Goal: Find specific page/section: Find specific page/section

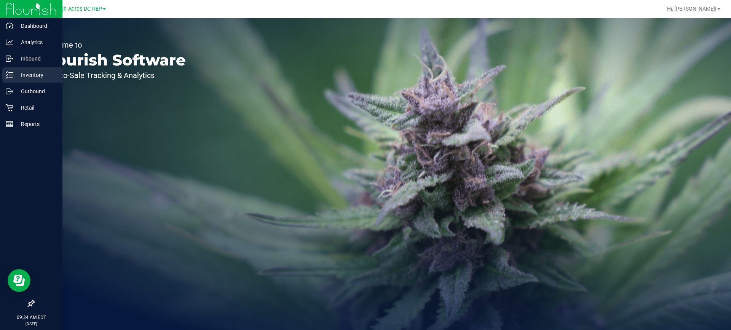
click at [25, 75] on p "Inventory" at bounding box center [36, 74] width 46 height 9
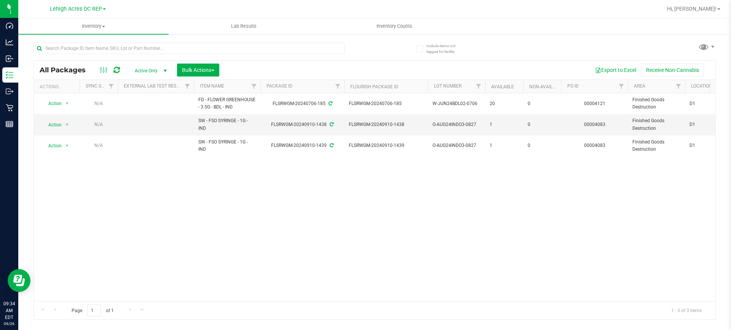
click at [420, 49] on icon at bounding box center [419, 49] width 5 height 0
click at [0, 0] on input "Include items not tagged for facility" at bounding box center [0, 0] width 0 height 0
